Goal: Task Accomplishment & Management: Use online tool/utility

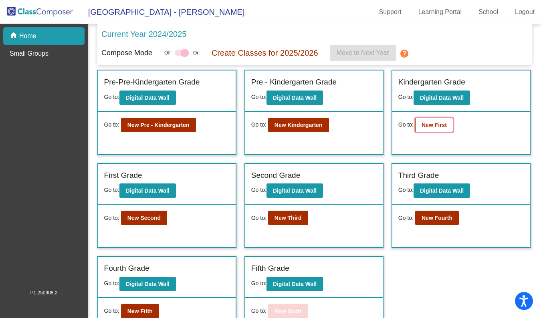
click at [434, 123] on b "New First" at bounding box center [433, 125] width 25 height 6
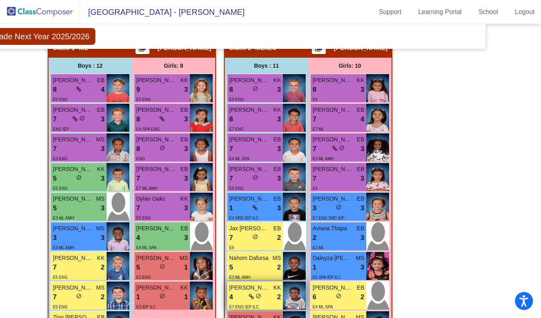
scroll to position [172, 51]
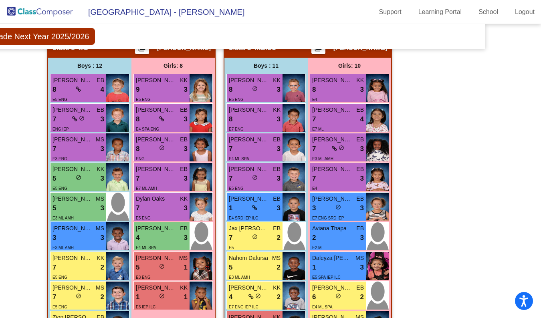
click at [28, 7] on img at bounding box center [40, 12] width 80 height 24
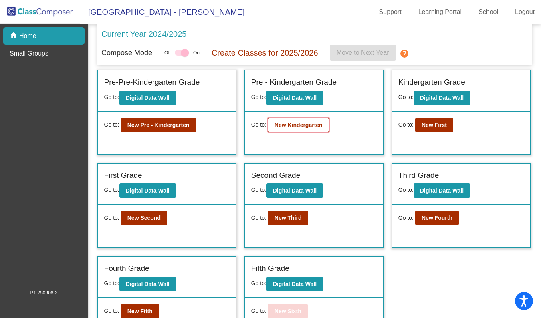
click at [287, 125] on b "New Kindergarten" at bounding box center [298, 125] width 48 height 6
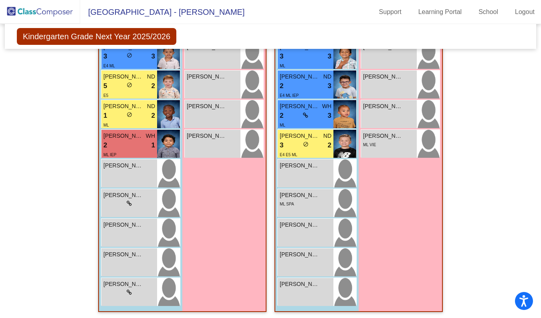
scroll to position [684, 0]
